Goal: Communication & Community: Answer question/provide support

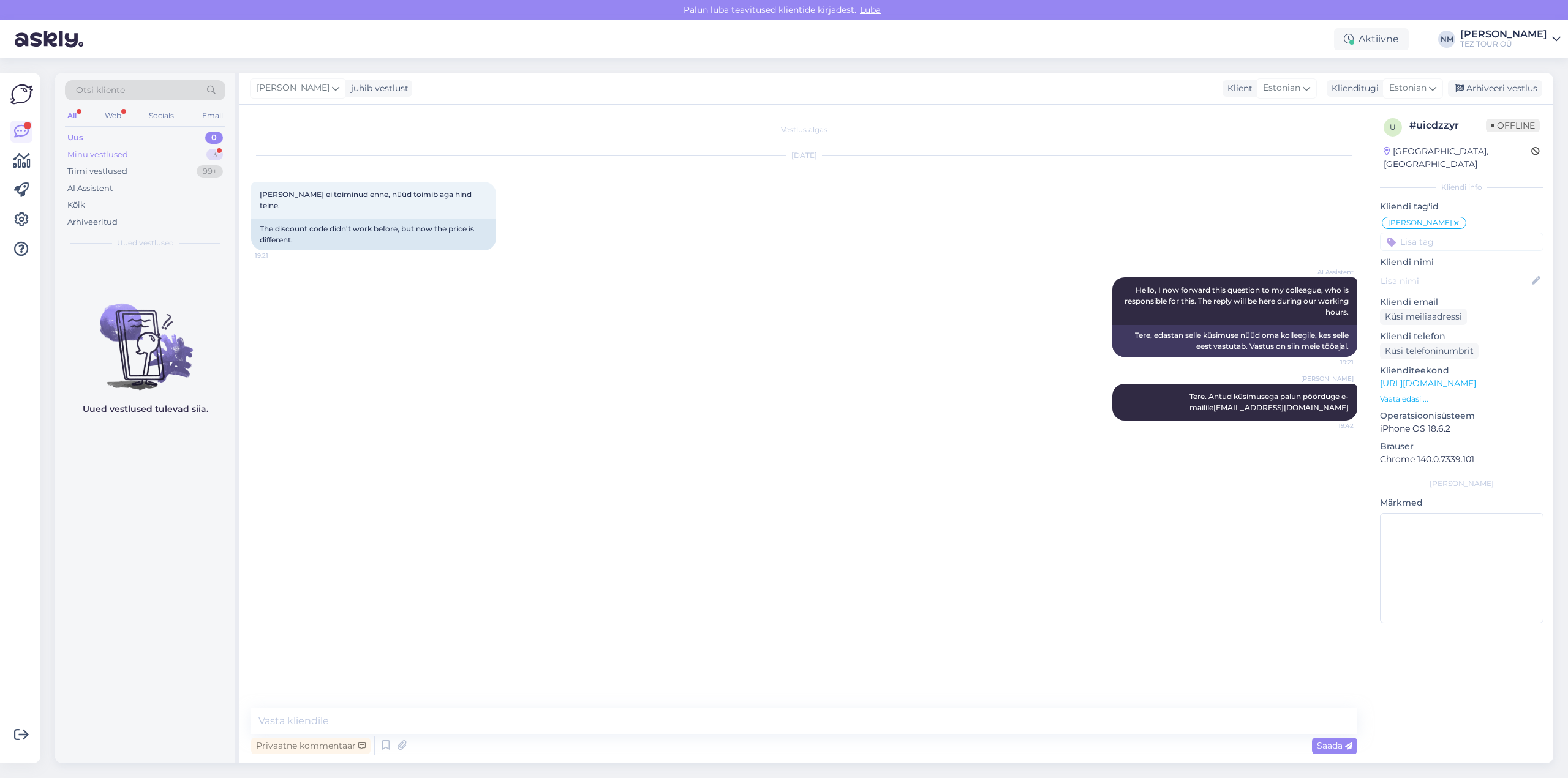
click at [218, 155] on div "3" at bounding box center [215, 154] width 17 height 12
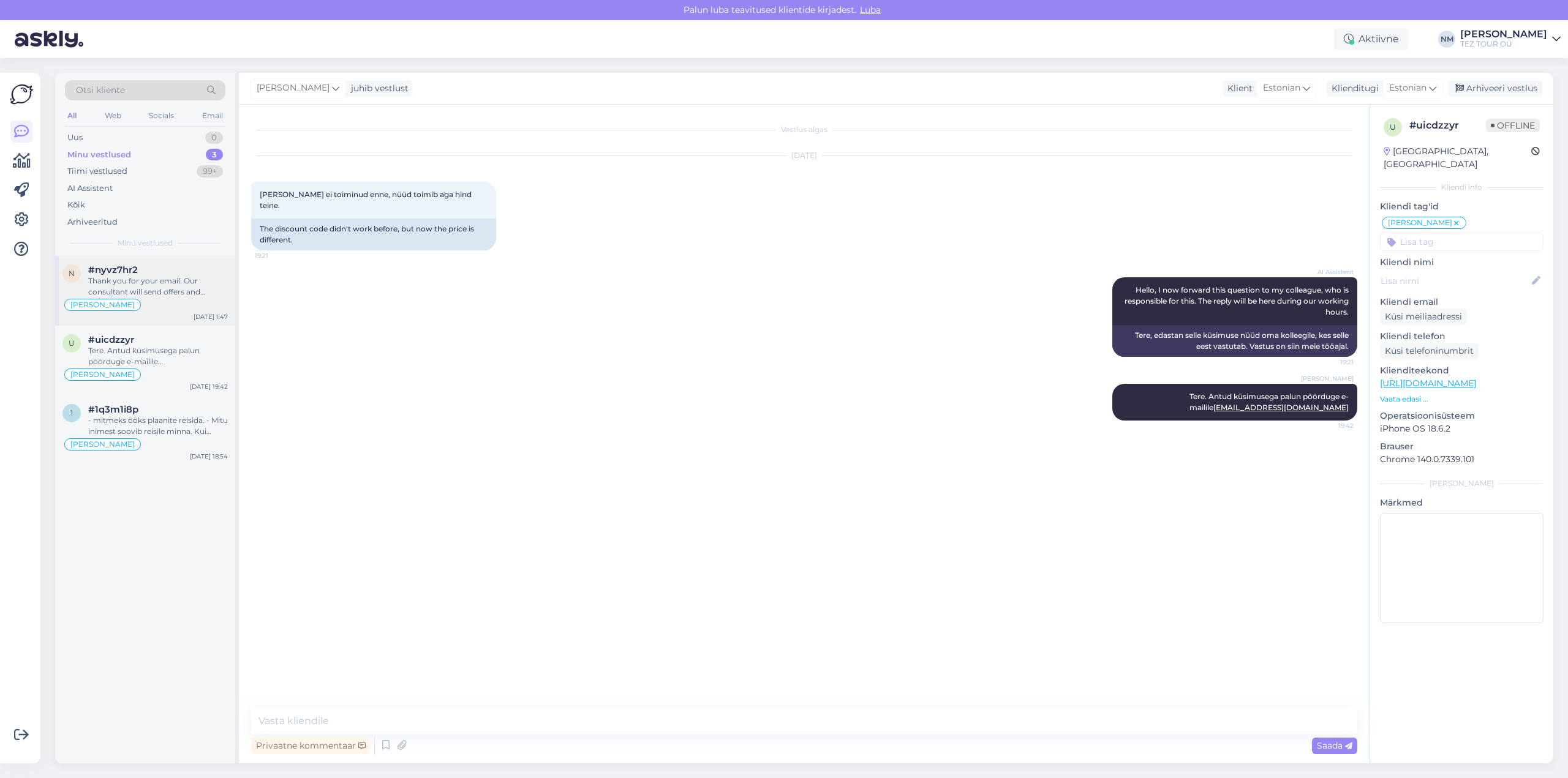
click at [179, 281] on div "Thank you for your email. Our consultant will send offers and booking details f…" at bounding box center [157, 287] width 140 height 22
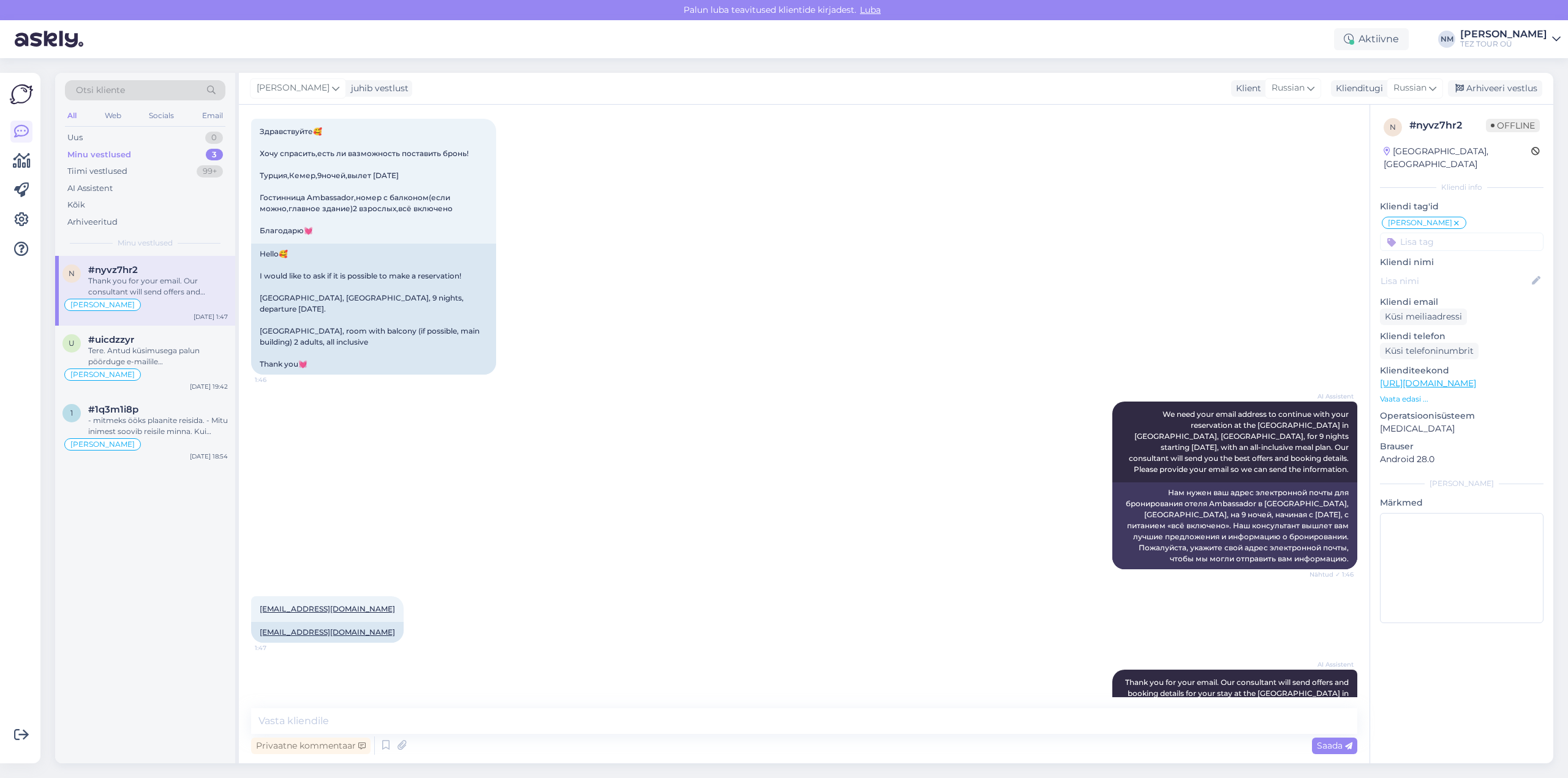
scroll to position [673, 0]
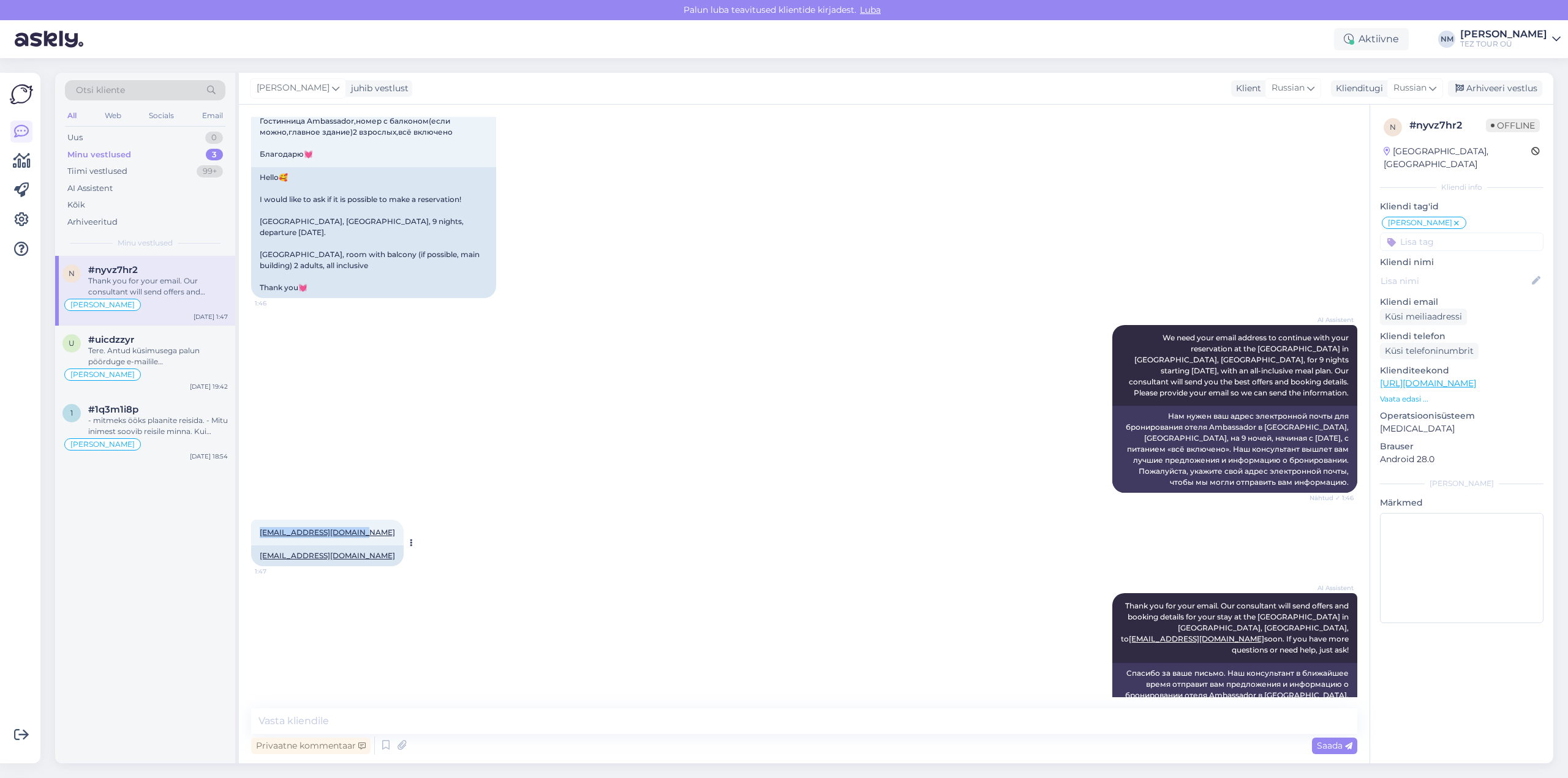
drag, startPoint x: 260, startPoint y: 499, endPoint x: 357, endPoint y: 500, distance: 97.0
click at [357, 520] on div "[EMAIL_ADDRESS][DOMAIN_NAME] 1:47" at bounding box center [327, 533] width 153 height 26
copy link "[EMAIL_ADDRESS][DOMAIN_NAME]"
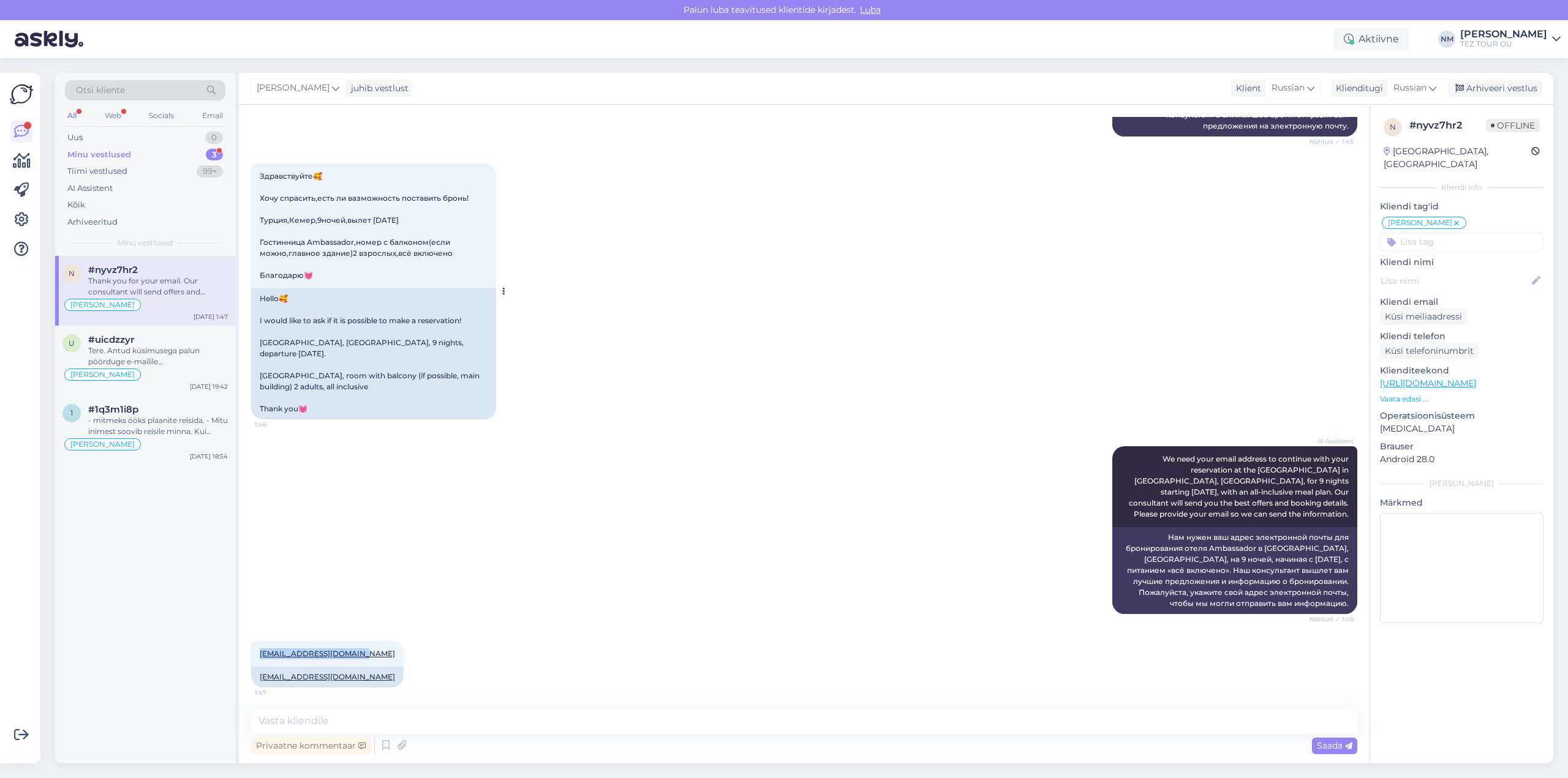
scroll to position [366, 0]
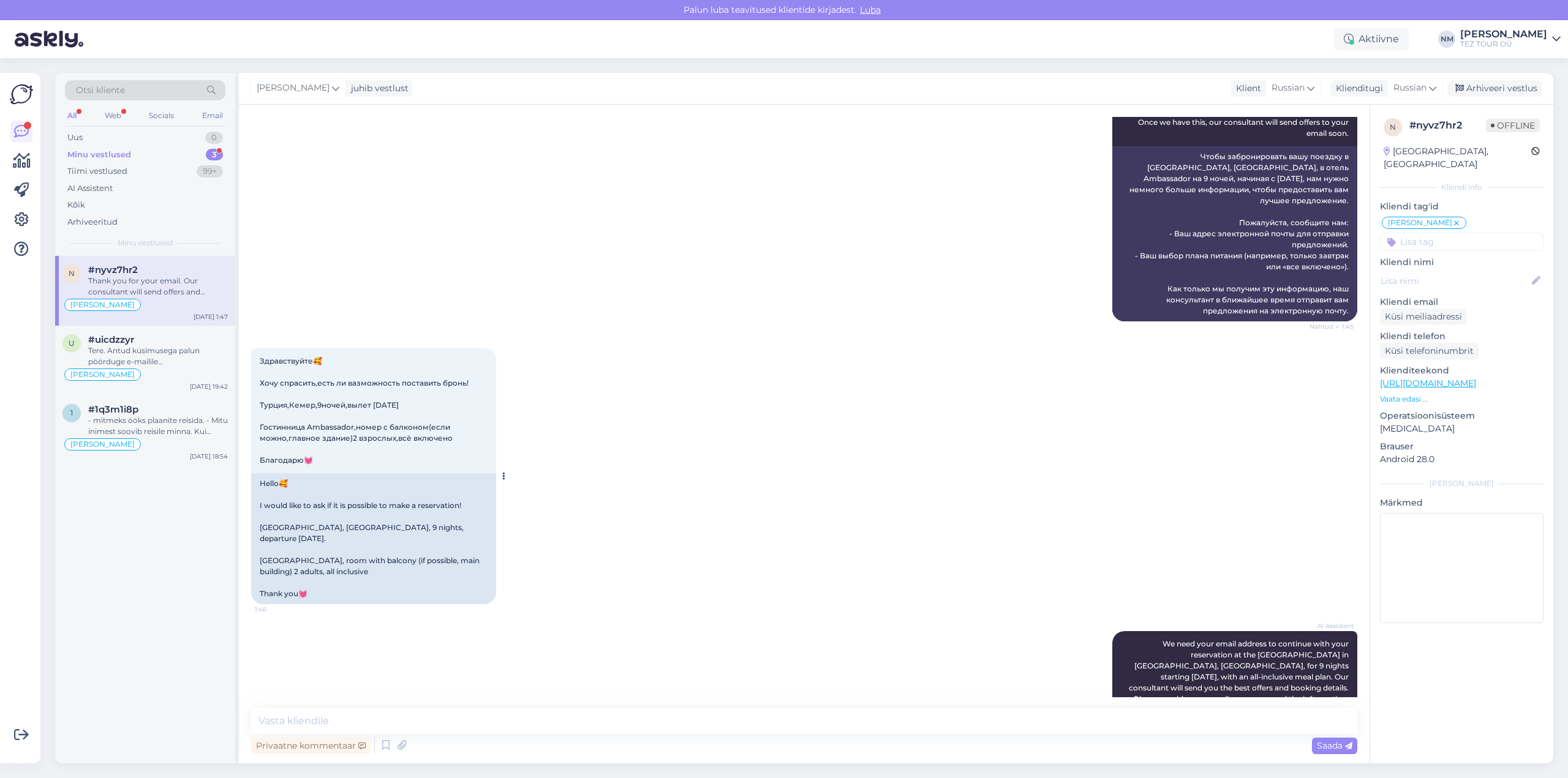
drag, startPoint x: 260, startPoint y: 326, endPoint x: 327, endPoint y: 428, distance: 122.0
click at [323, 426] on div "Здравствуйте🥰 Хочу спрасить,есть ли вазможность поставить бронь! Турция,Кемер,9…" at bounding box center [373, 411] width 245 height 125
copy span "Здравствуйте🥰 [PERSON_NAME] спрасить,есть ли вазможность поставить бронь! Турци…"
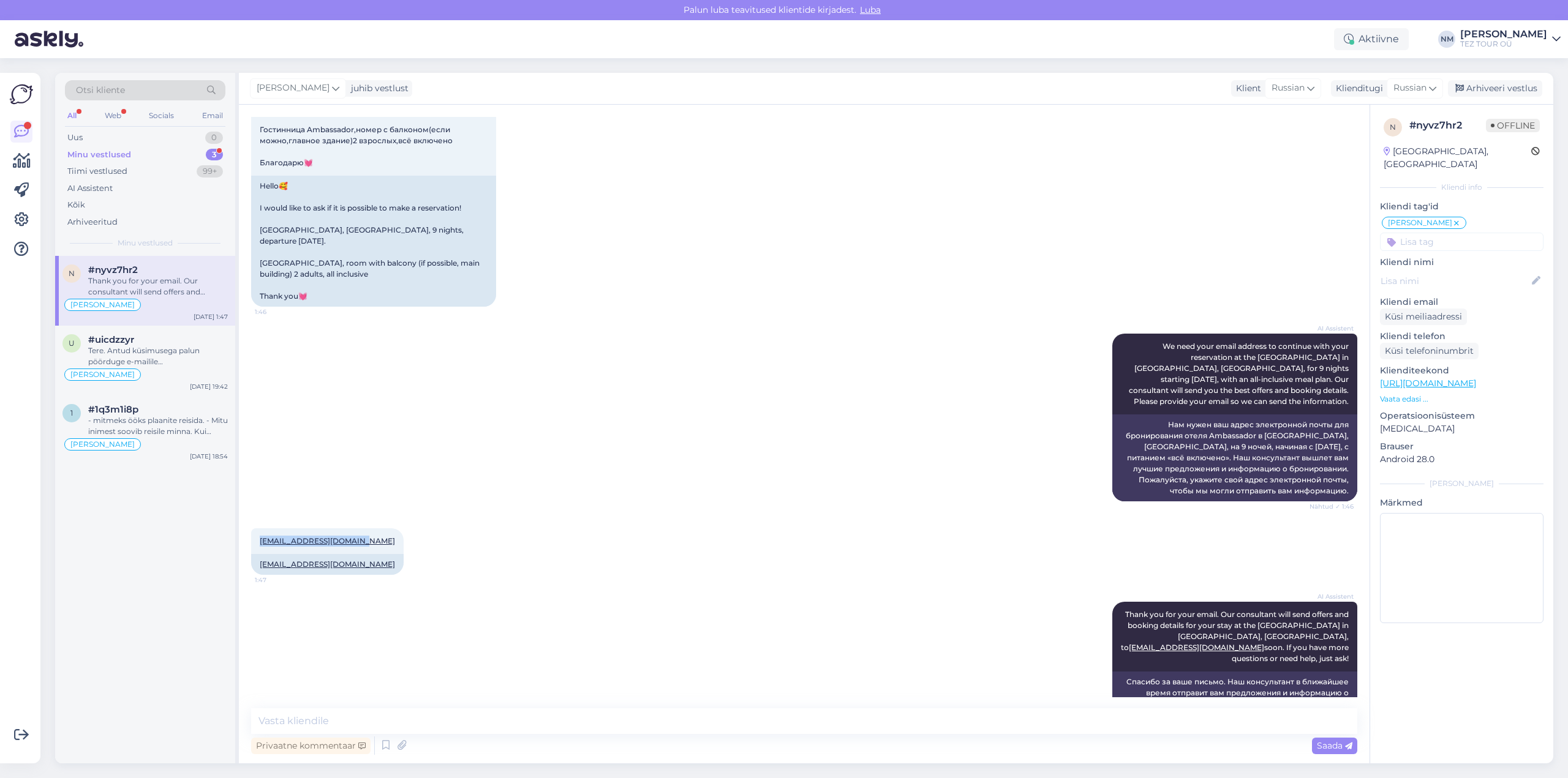
scroll to position [673, 0]
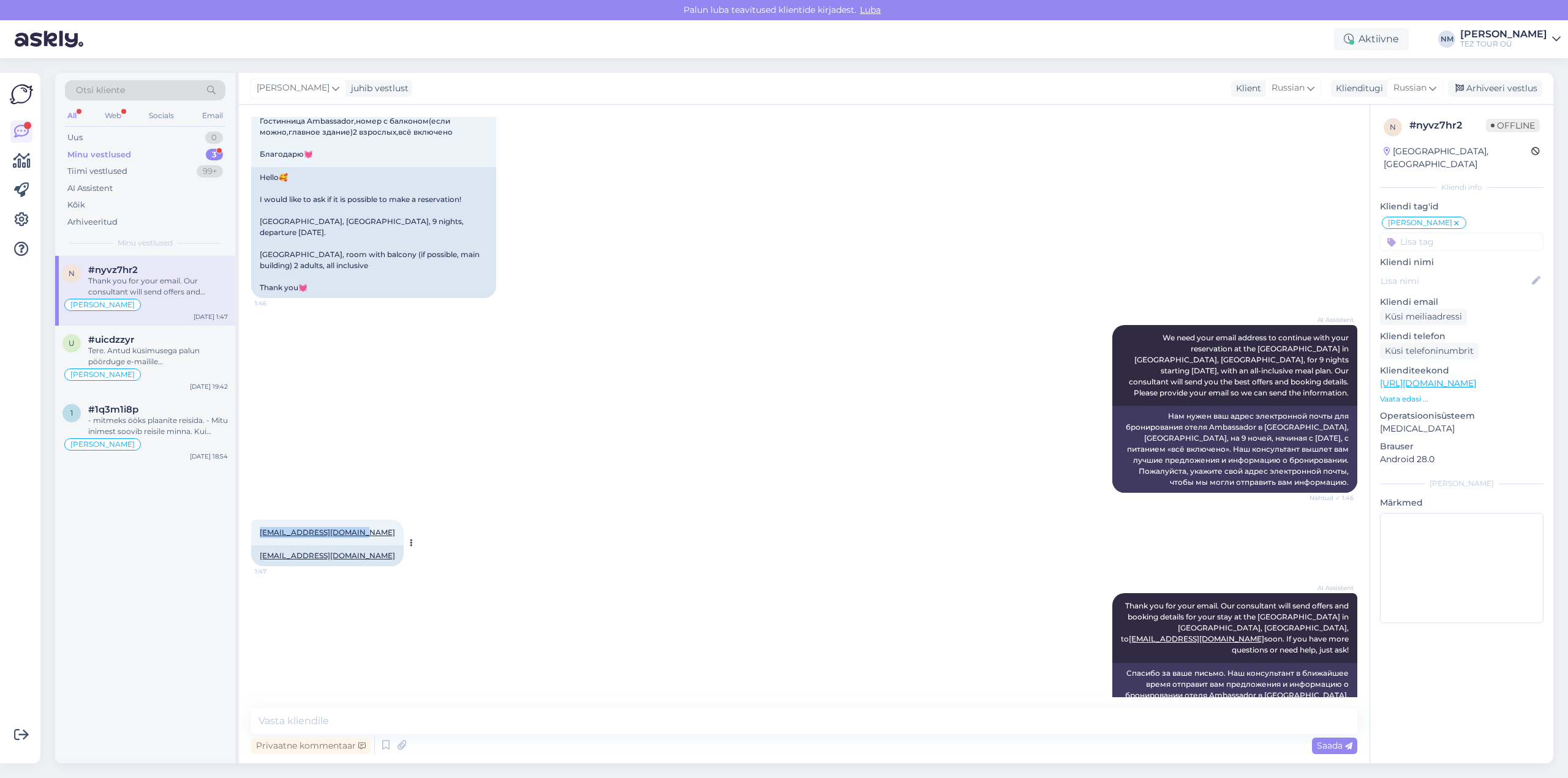
drag, startPoint x: 362, startPoint y: 503, endPoint x: 258, endPoint y: 506, distance: 104.0
click at [258, 520] on div "[EMAIL_ADDRESS][DOMAIN_NAME] 1:47" at bounding box center [327, 533] width 153 height 26
copy link "[EMAIL_ADDRESS][DOMAIN_NAME]"
click at [351, 715] on textarea at bounding box center [803, 722] width 1106 height 26
type textarea "Добрый день! Благодарим Вас за запрос."
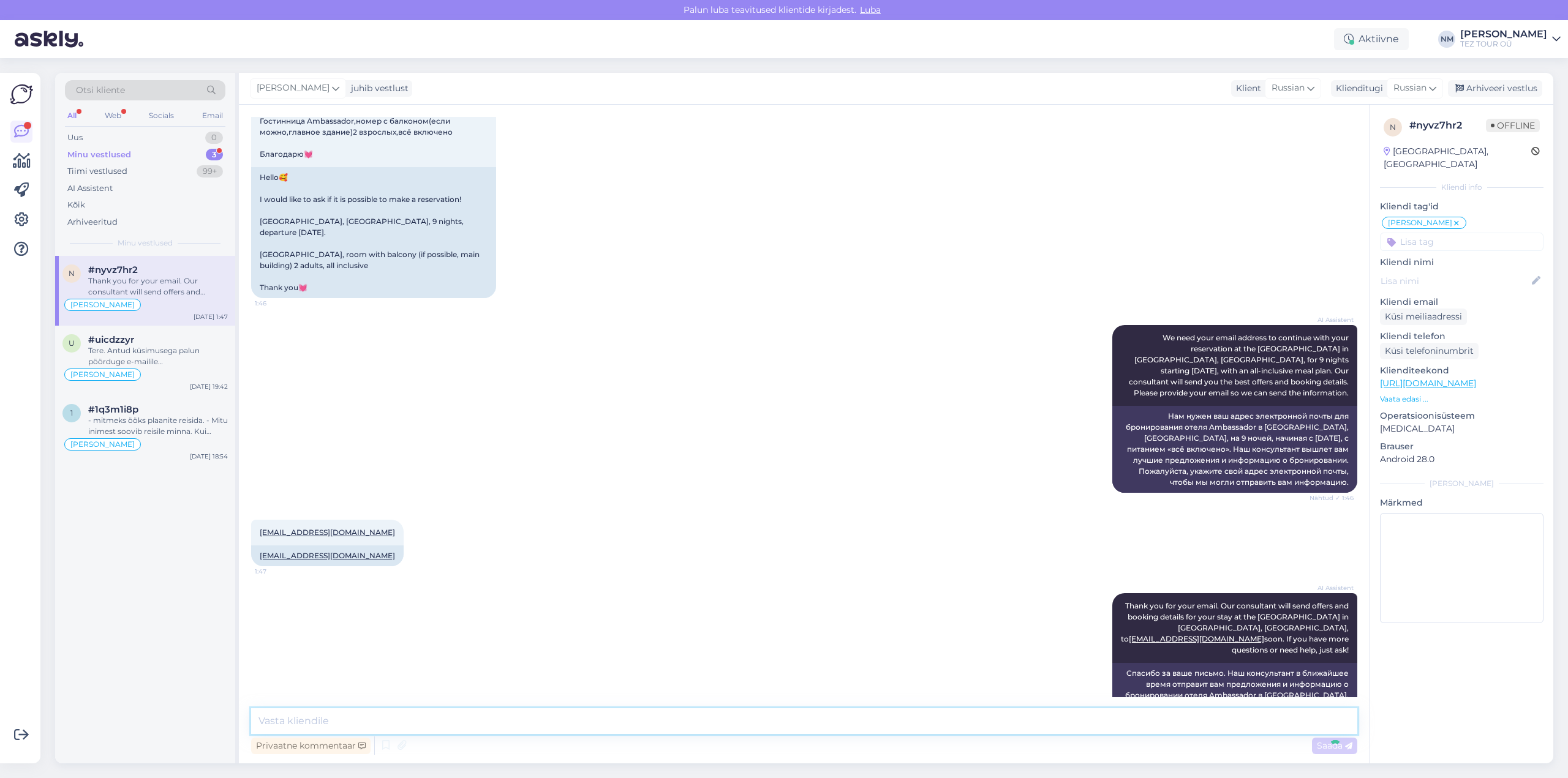
scroll to position [725, 0]
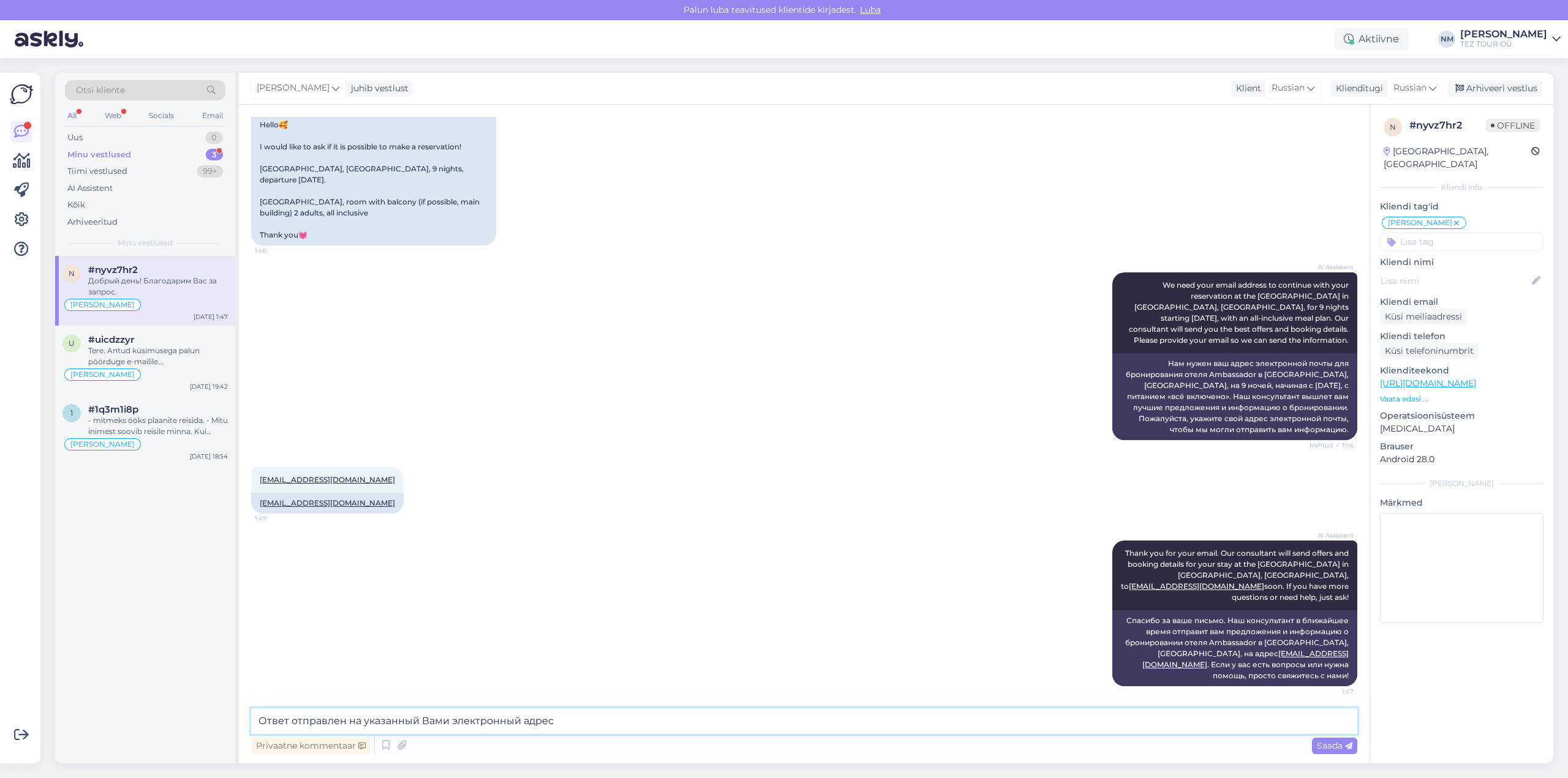
type textarea "Ответ отправлен на указанный Вами электронный адрес."
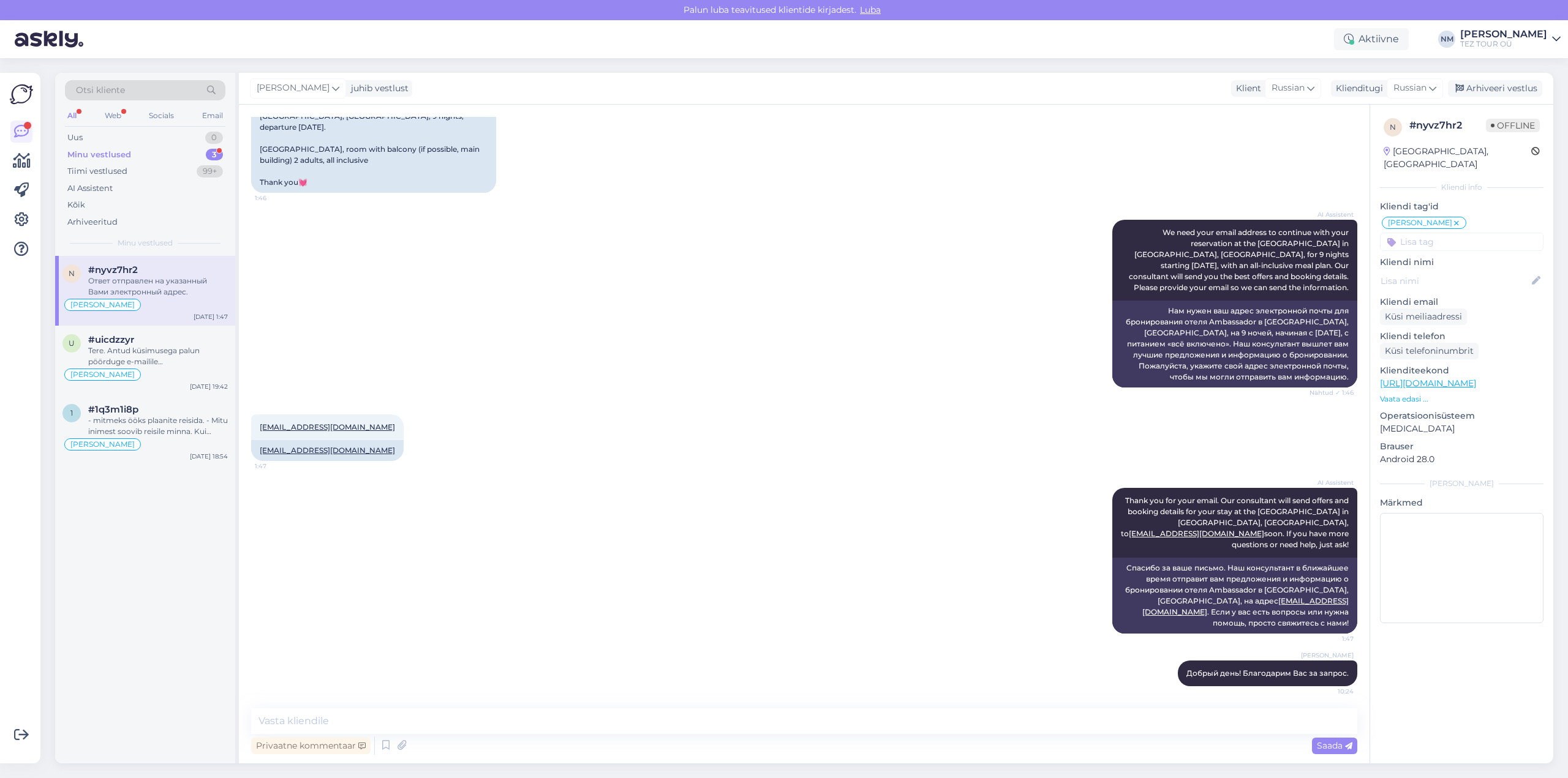
click at [216, 154] on div "3" at bounding box center [214, 154] width 18 height 12
click at [186, 361] on div "Tere. Antud küsimusega palun pöörduge e-mailile [EMAIL_ADDRESS][DOMAIN_NAME]" at bounding box center [157, 356] width 140 height 22
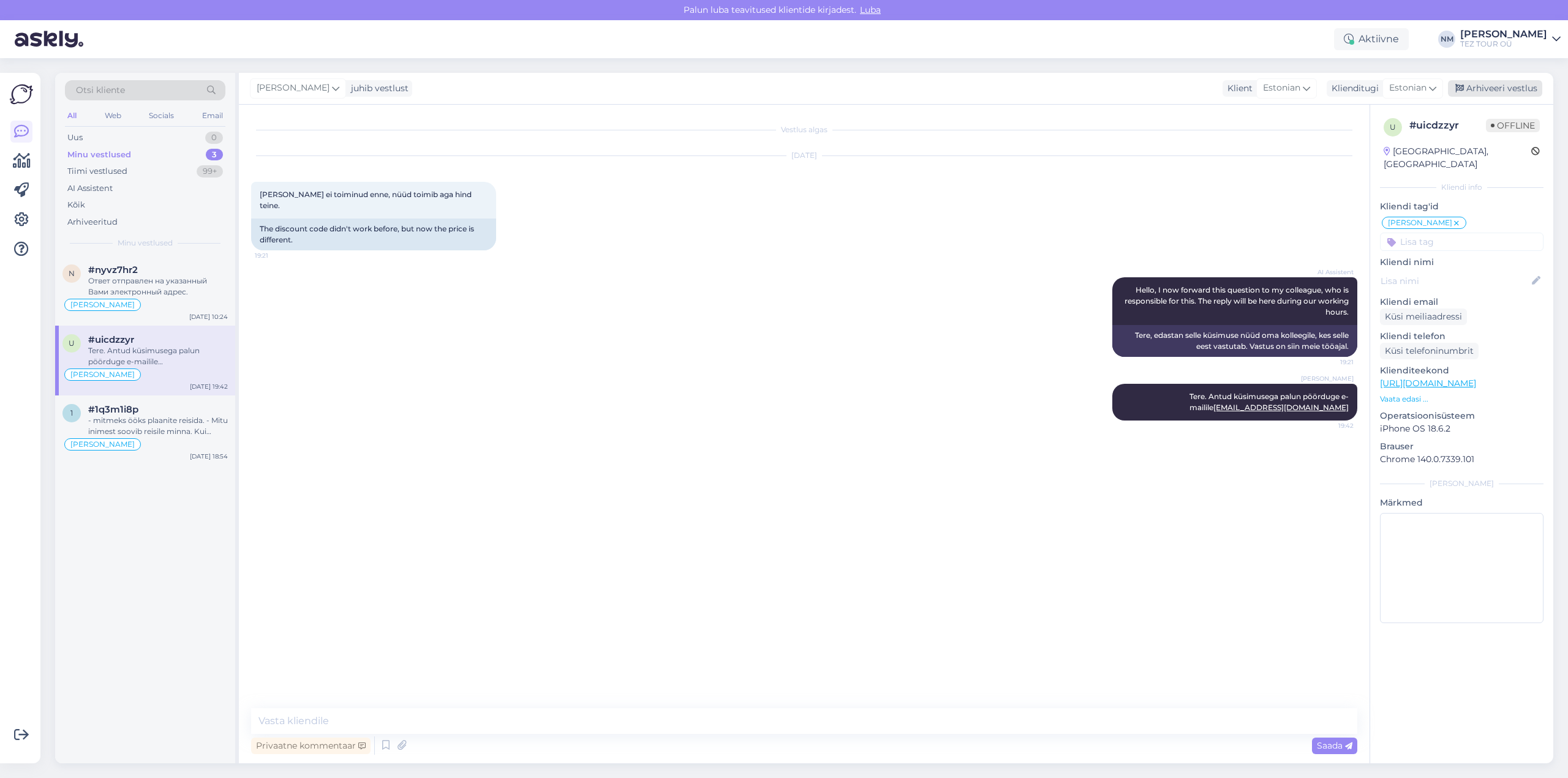
click at [1496, 90] on div "Arhiveeri vestlus" at bounding box center [1495, 89] width 94 height 17
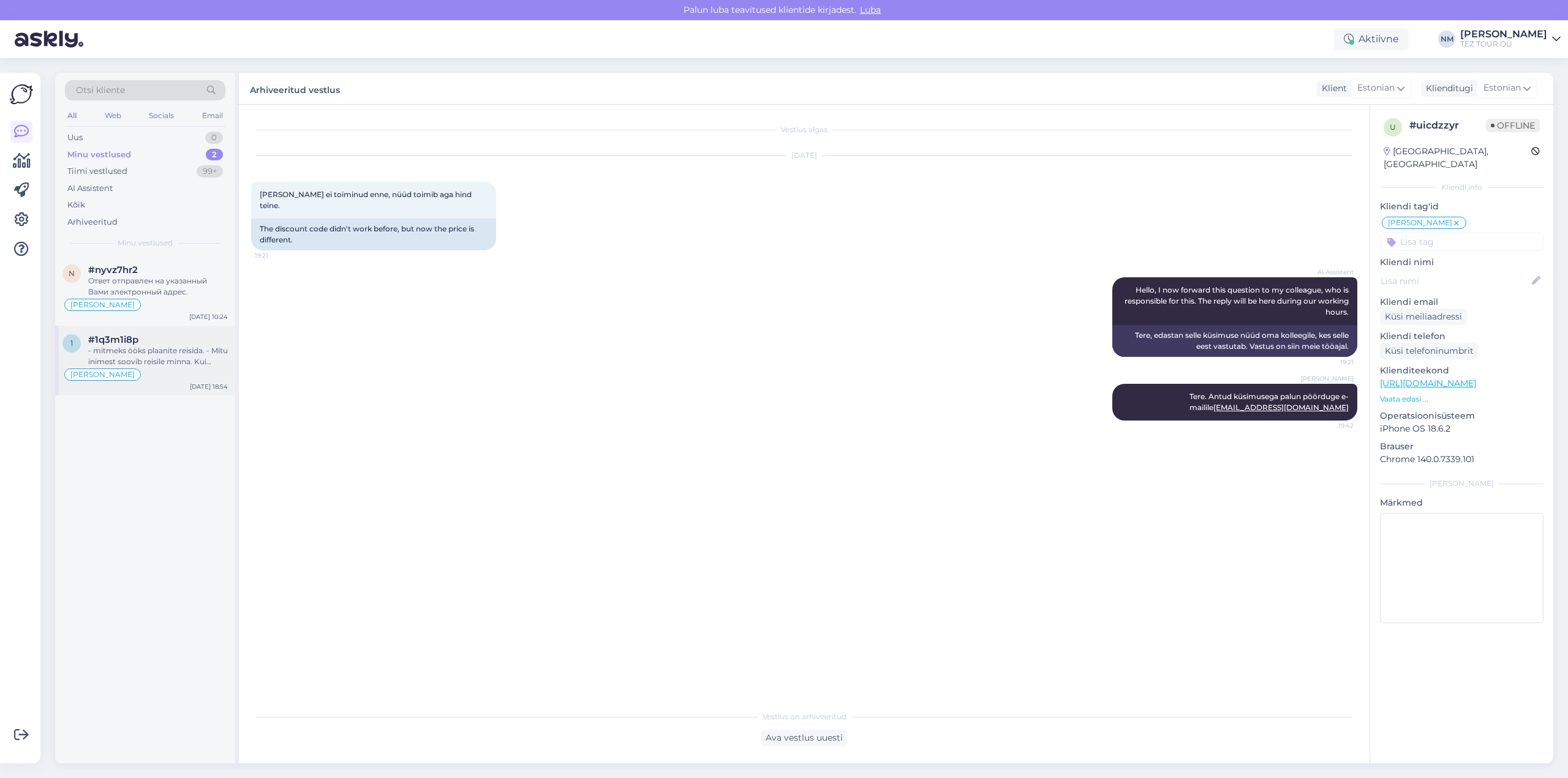
click at [180, 353] on div "- mitmeks ööks plaanite reisida. - Mitu inimest soovib reisile minna. Kui reisi…" at bounding box center [157, 356] width 140 height 22
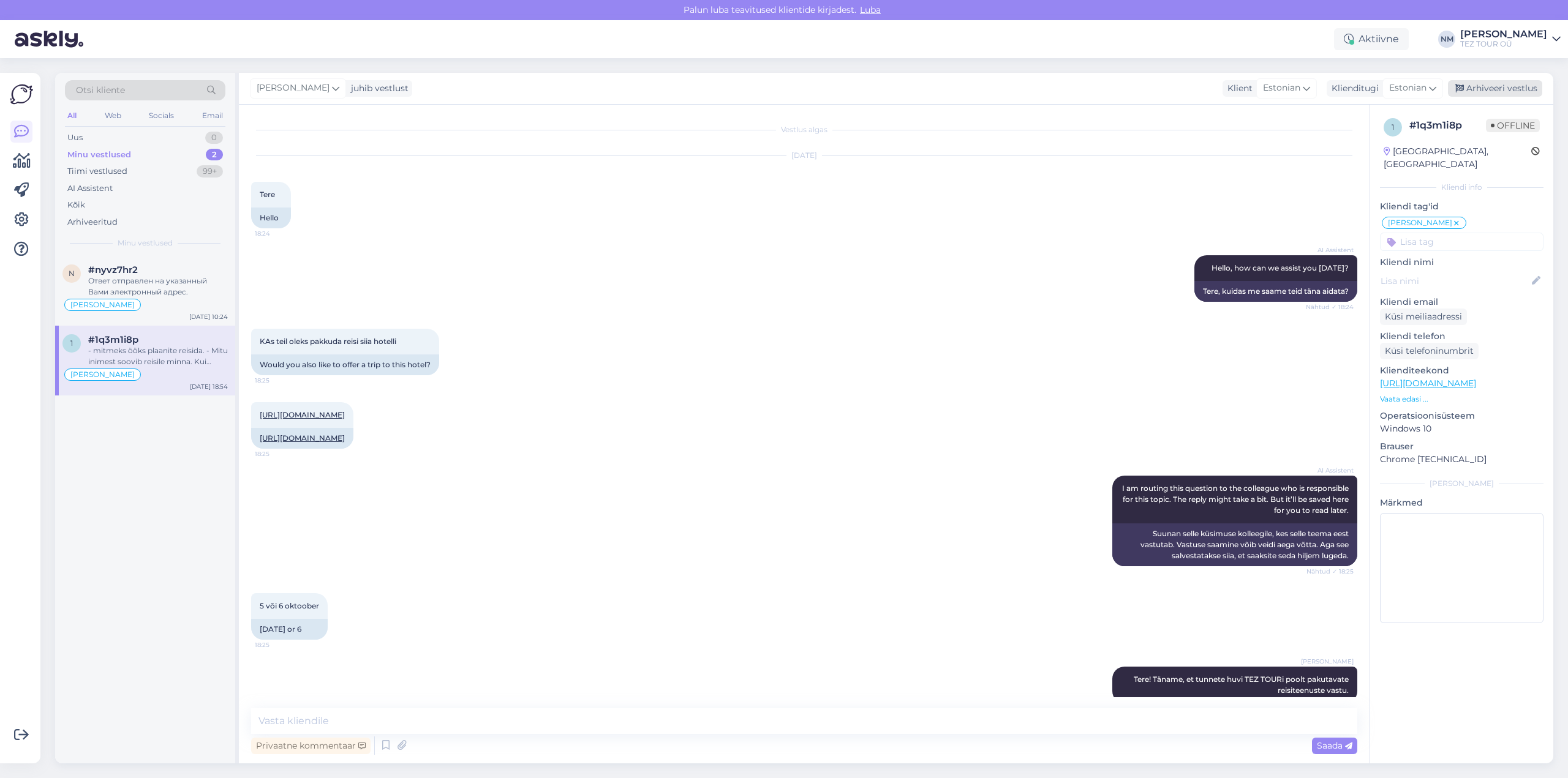
click at [1506, 90] on div "Arhiveeri vestlus" at bounding box center [1495, 89] width 94 height 17
